Goal: Task Accomplishment & Management: Manage account settings

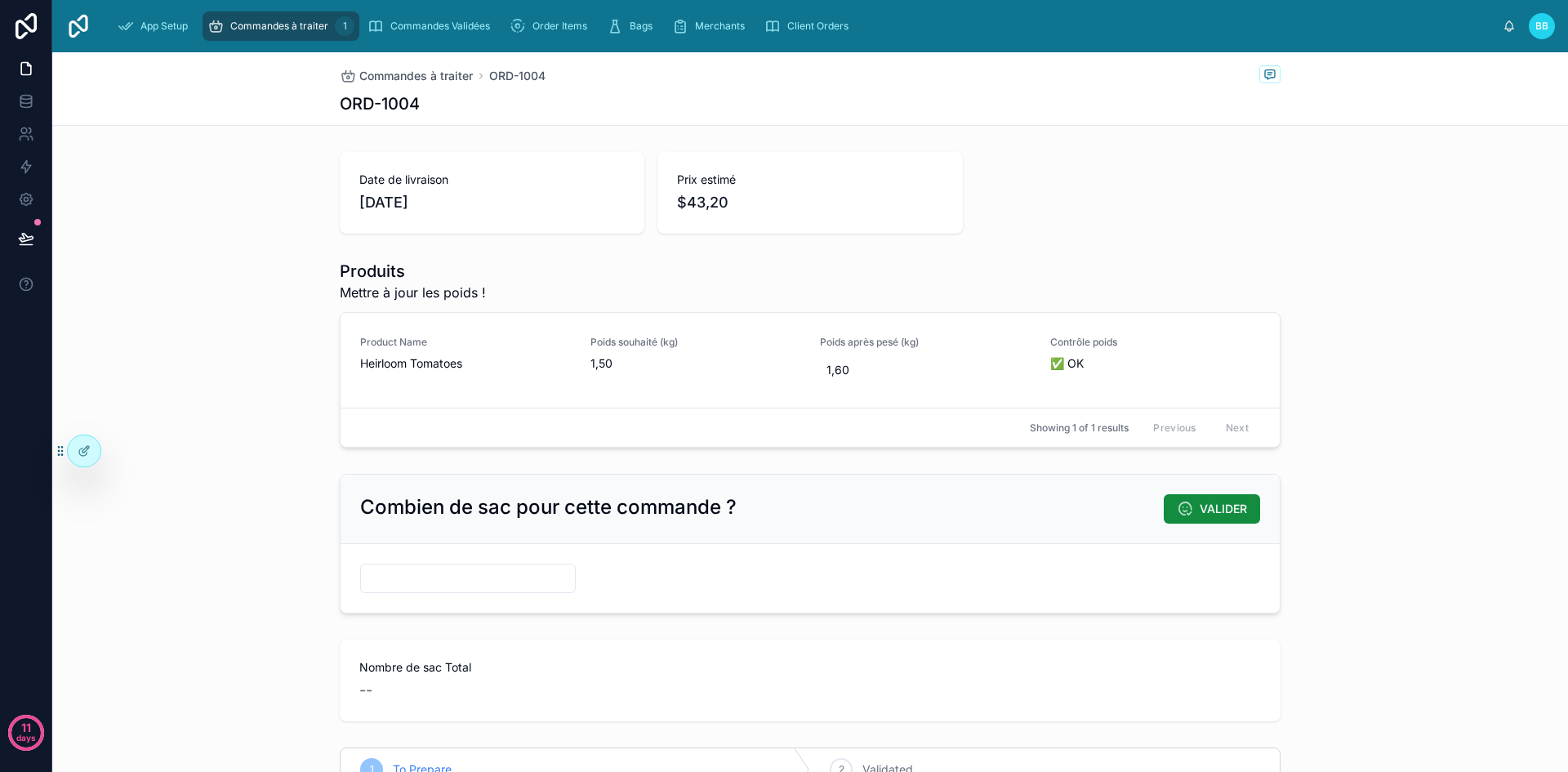
click at [310, 17] on div "Commandes à traiter 1" at bounding box center [281, 26] width 147 height 26
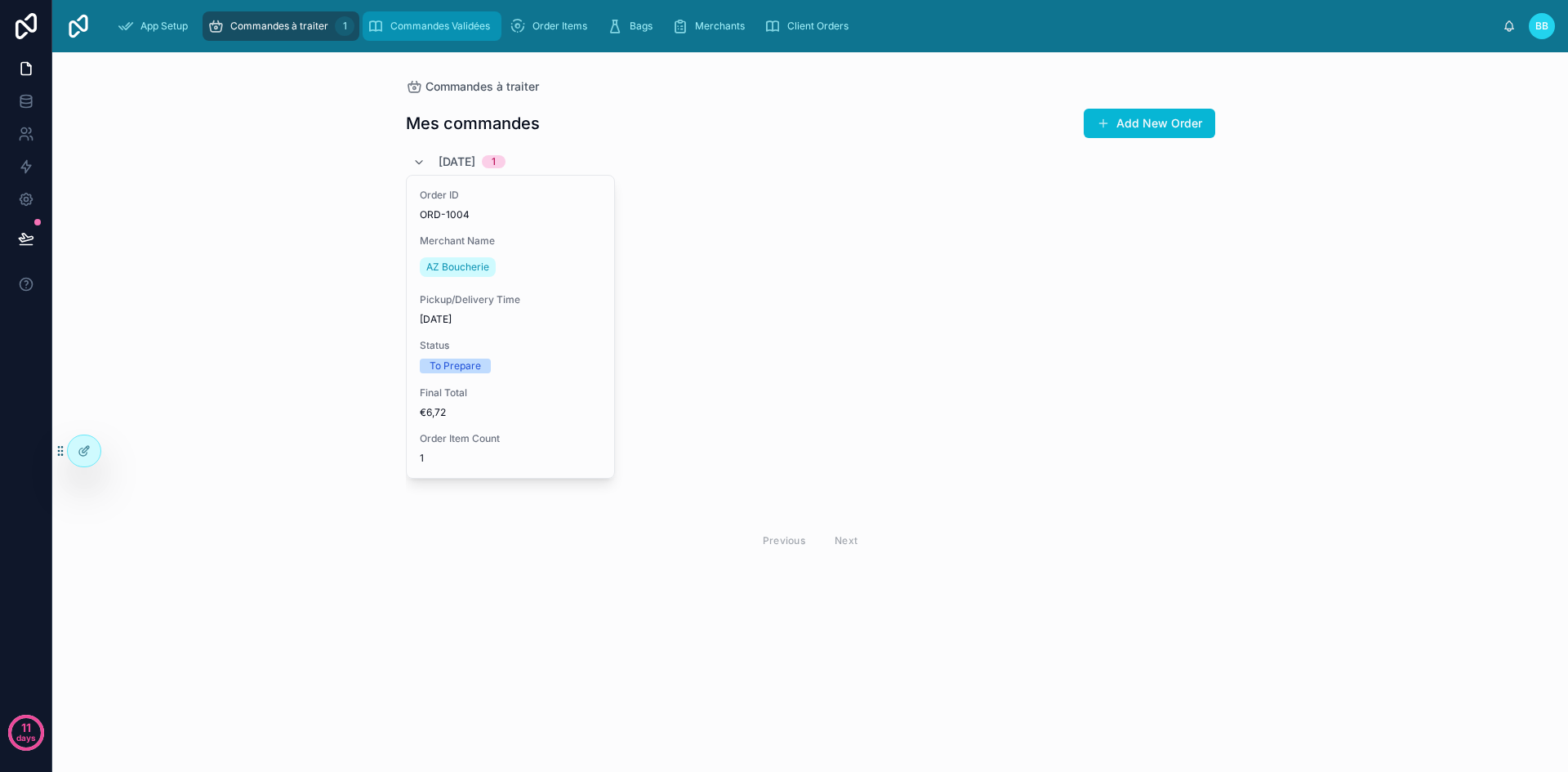
click at [417, 28] on span "Commandes Validées" at bounding box center [440, 26] width 100 height 13
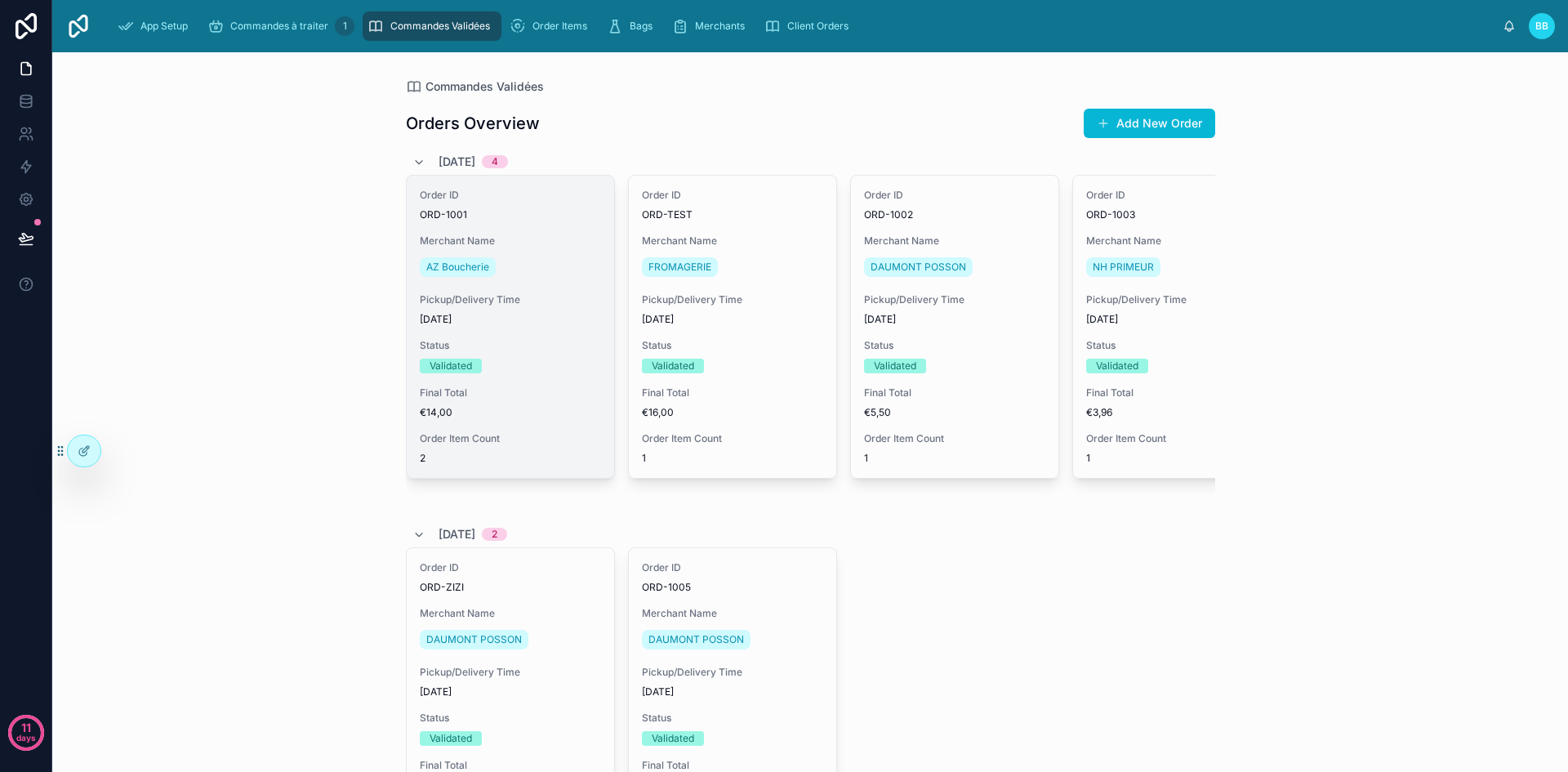
click at [447, 369] on div "Validated" at bounding box center [450, 366] width 42 height 15
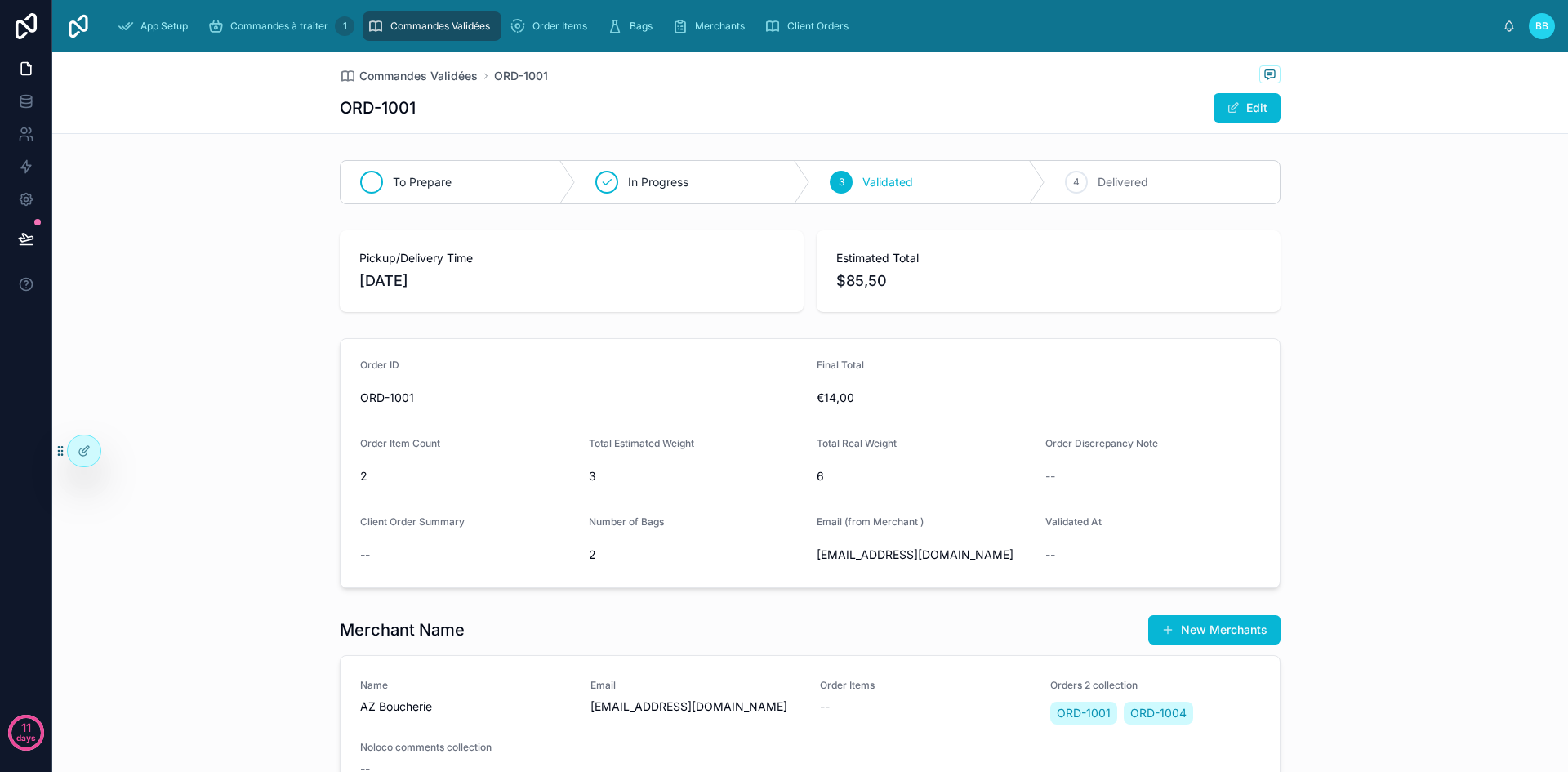
click at [471, 179] on div "To Prepare" at bounding box center [458, 182] width 236 height 42
click at [304, 24] on span "Commandes à traiter" at bounding box center [279, 26] width 98 height 13
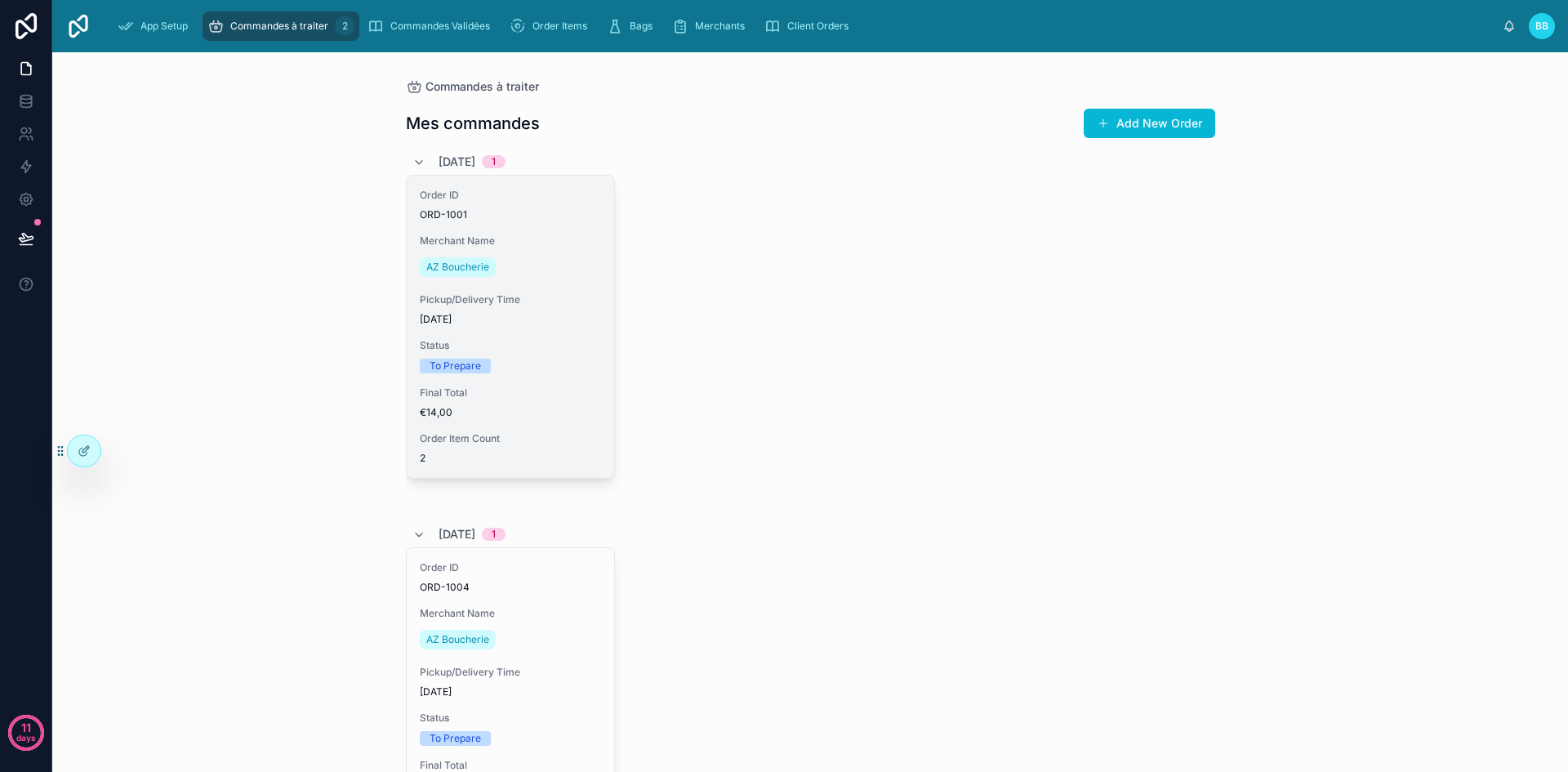
click at [535, 360] on div "To Prepare" at bounding box center [510, 366] width 181 height 15
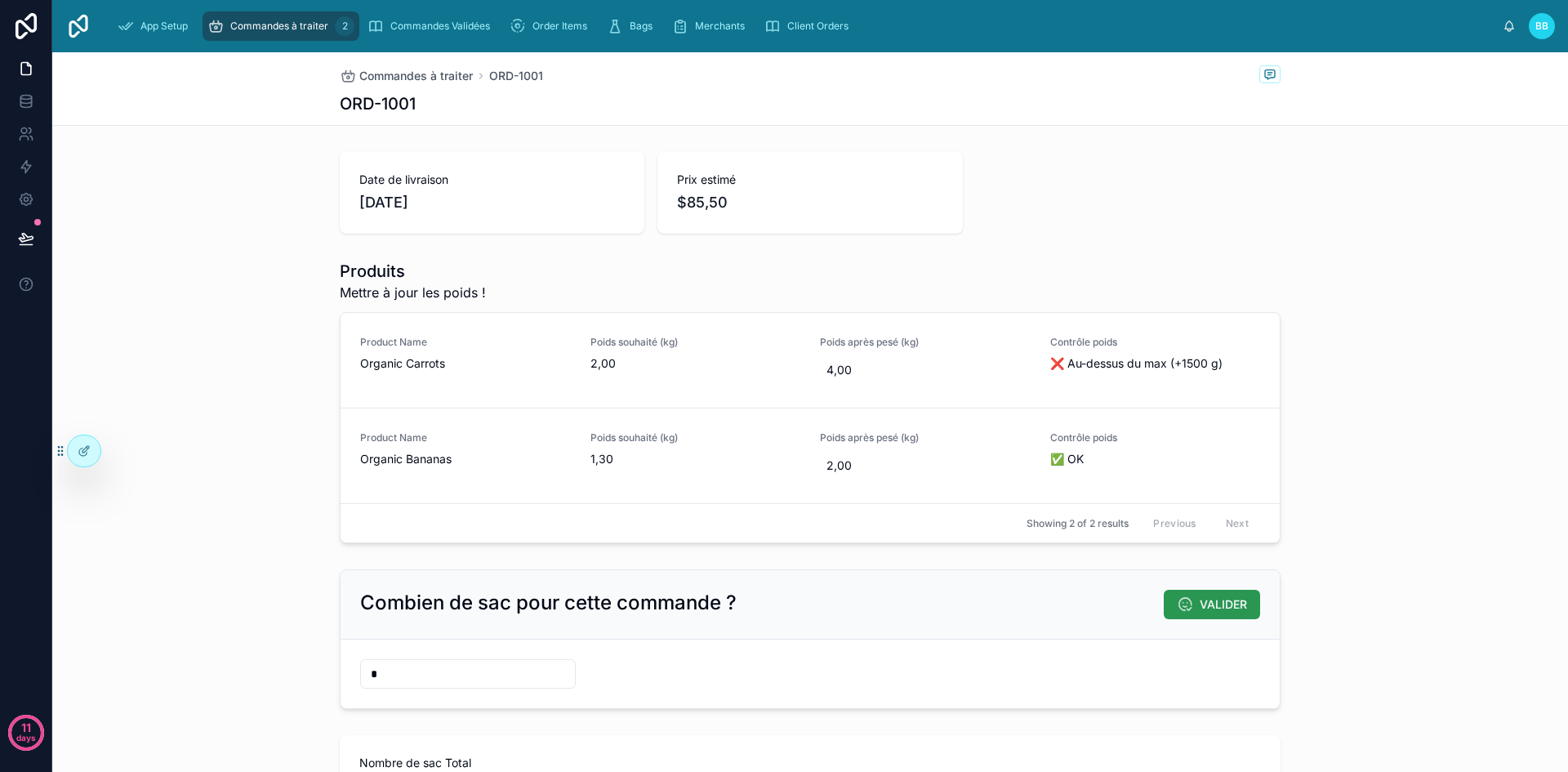
click at [1211, 594] on button "VALIDER" at bounding box center [1212, 604] width 97 height 30
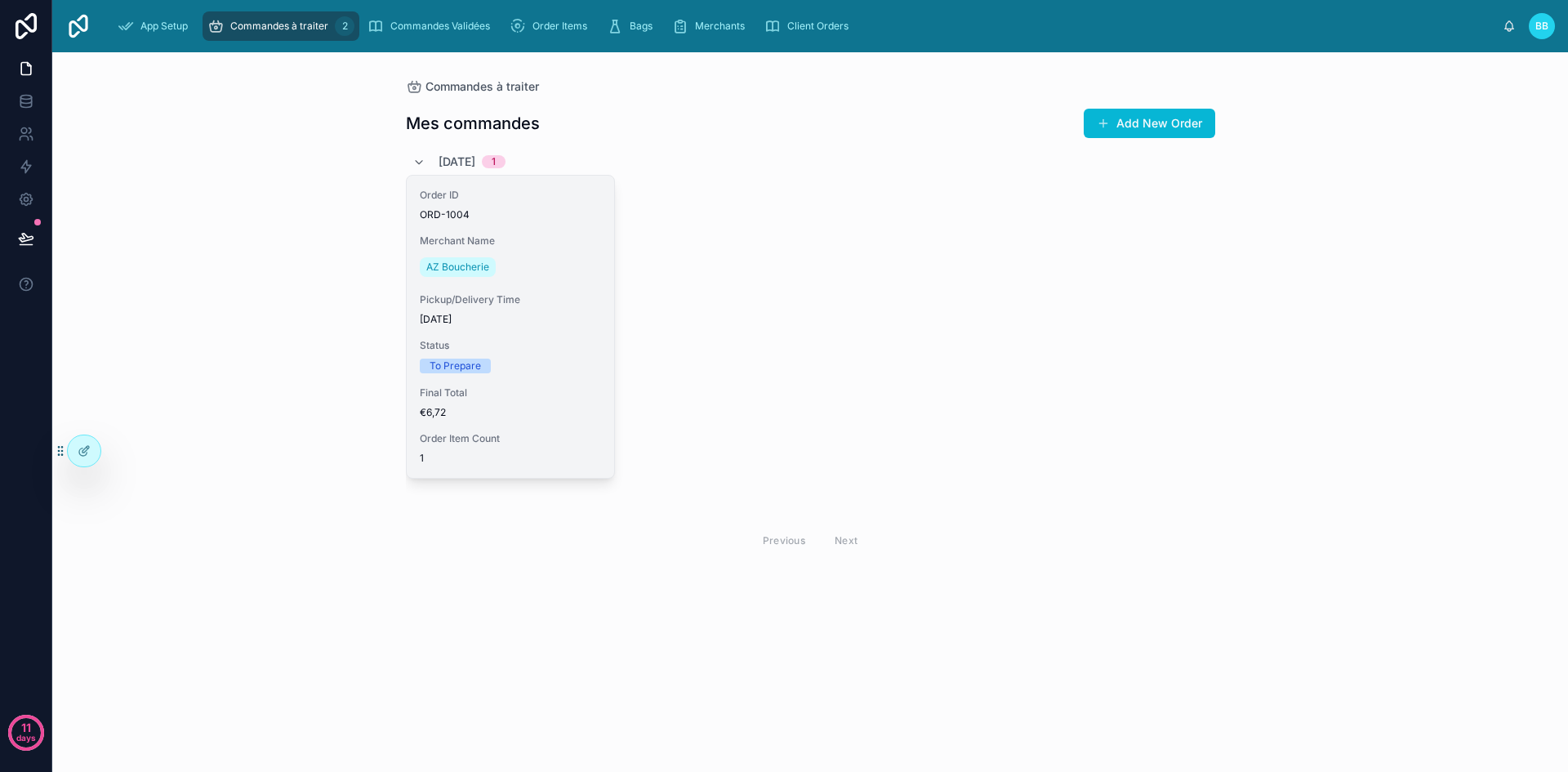
click at [559, 352] on div "Status To Prepare" at bounding box center [510, 355] width 181 height 34
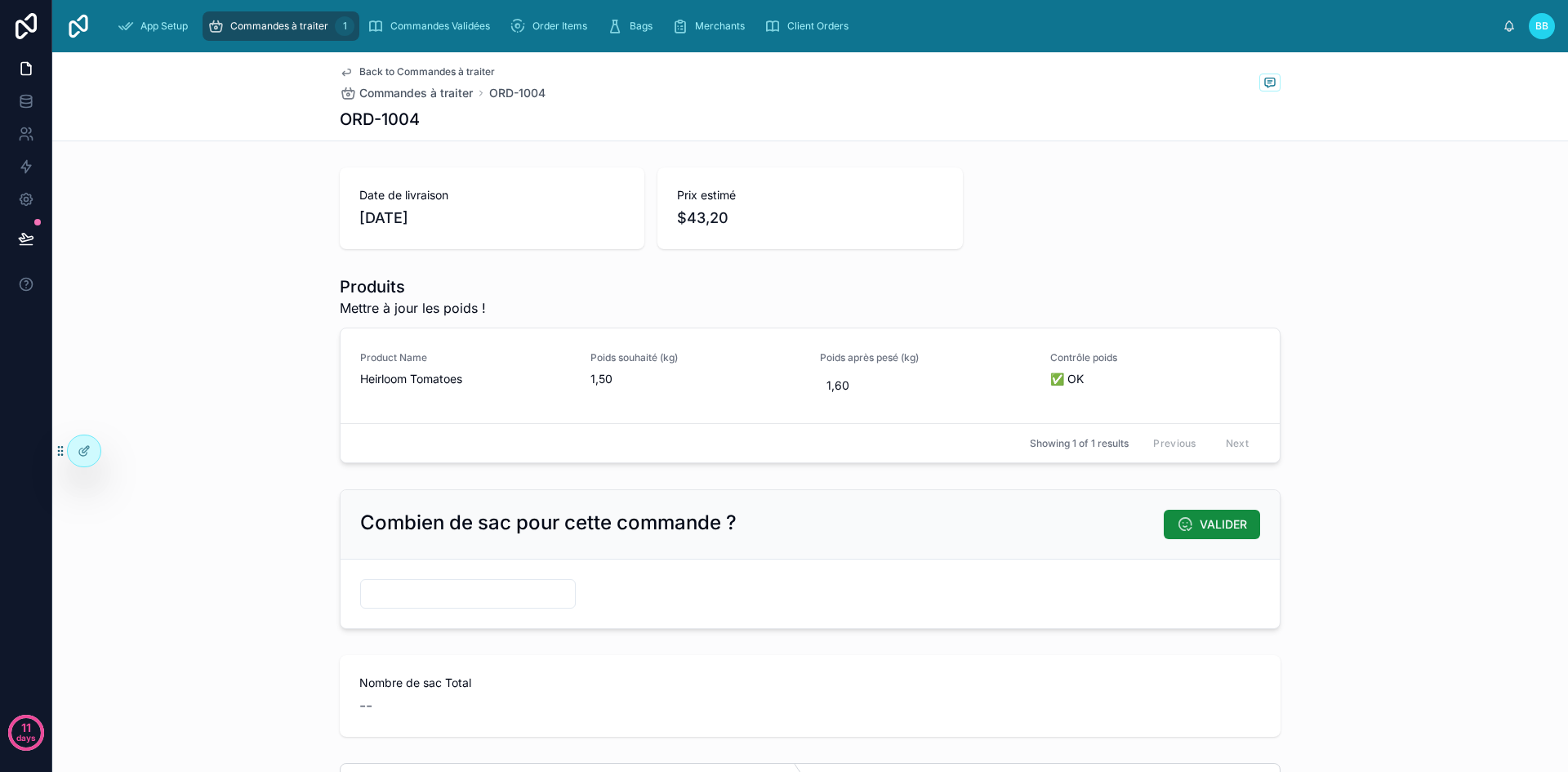
click at [427, 591] on input "text" at bounding box center [468, 593] width 214 height 23
click at [857, 378] on span "1,60" at bounding box center [925, 385] width 198 height 17
click at [1496, 411] on div "Produits Mettre à jour les poids ! Product Name Heirloom Tomatoes Poids souhait…" at bounding box center [809, 369] width 1515 height 201
